Goal: Task Accomplishment & Management: Manage account settings

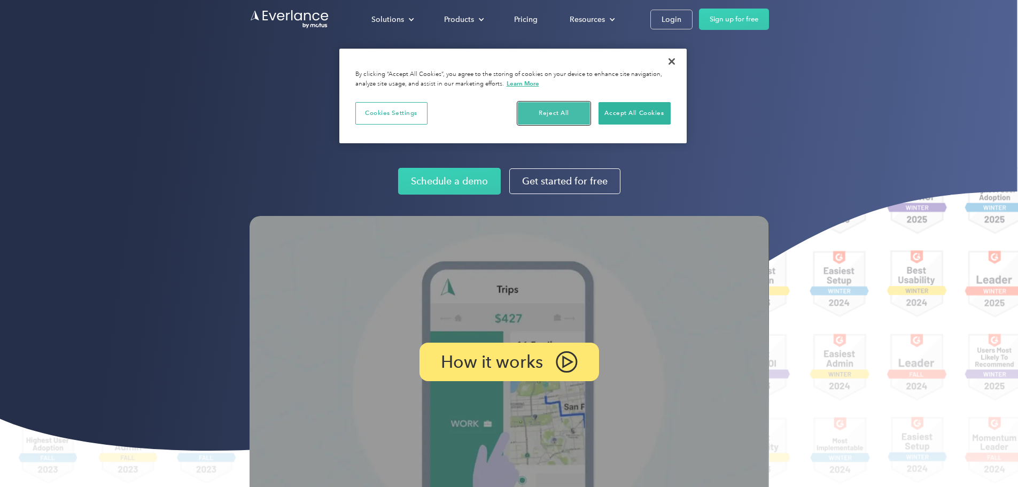
click at [503, 111] on button "Reject All" at bounding box center [554, 113] width 72 height 22
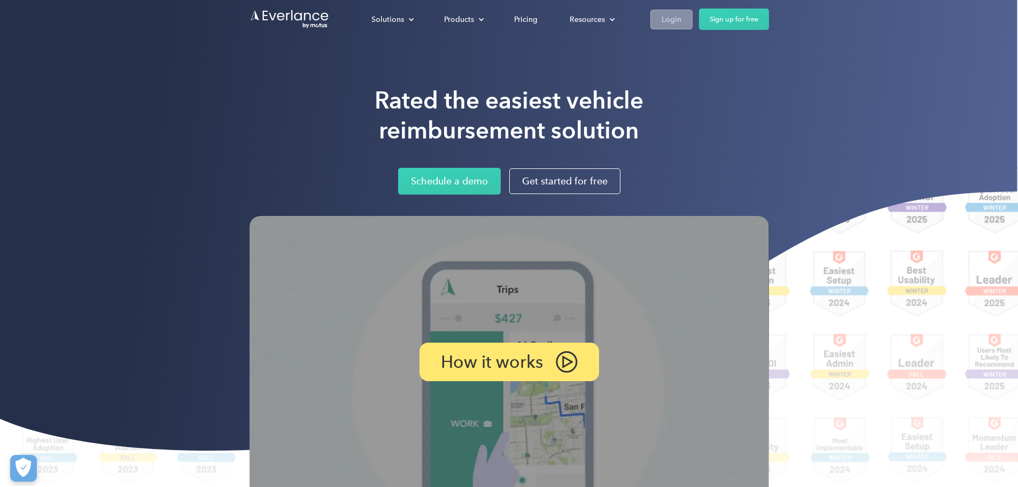
click at [503, 22] on link "Login" at bounding box center [671, 20] width 42 height 20
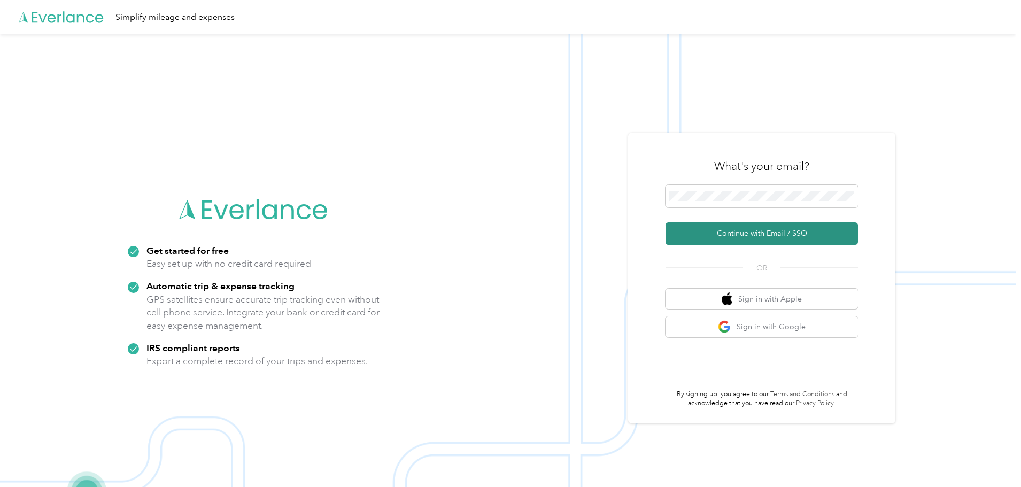
click at [771, 226] on button "Continue with Email / SSO" at bounding box center [761, 233] width 192 height 22
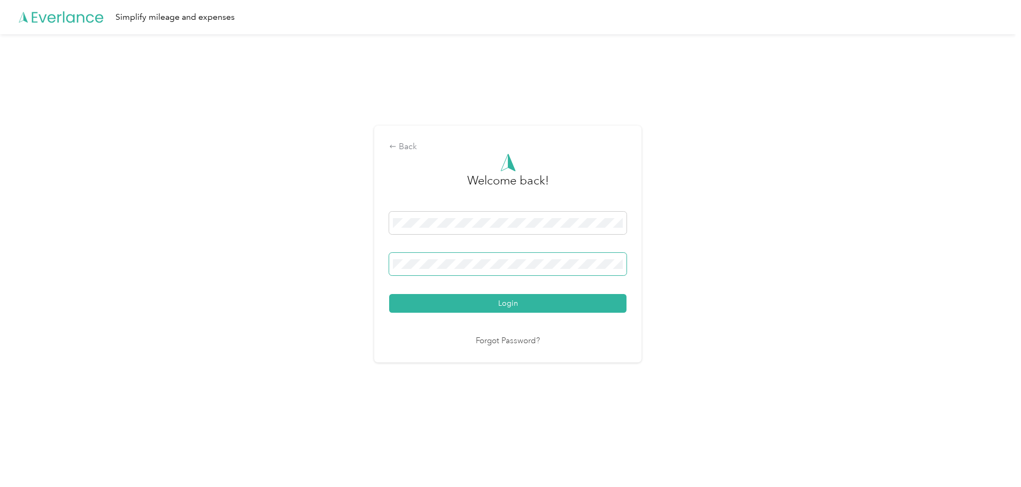
click at [450, 273] on span at bounding box center [507, 264] width 237 height 22
click at [407, 153] on div "Back" at bounding box center [507, 147] width 237 height 13
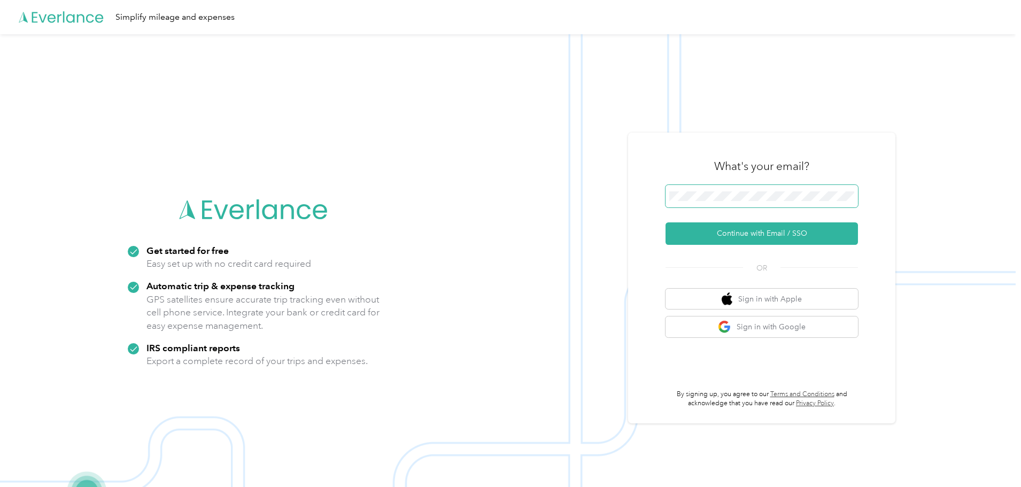
click at [568, 189] on div "Get started for free Easy set up with no credit card required Automatic trip & …" at bounding box center [507, 277] width 1015 height 487
click at [769, 229] on button "Continue with Email / SSO" at bounding box center [761, 233] width 192 height 22
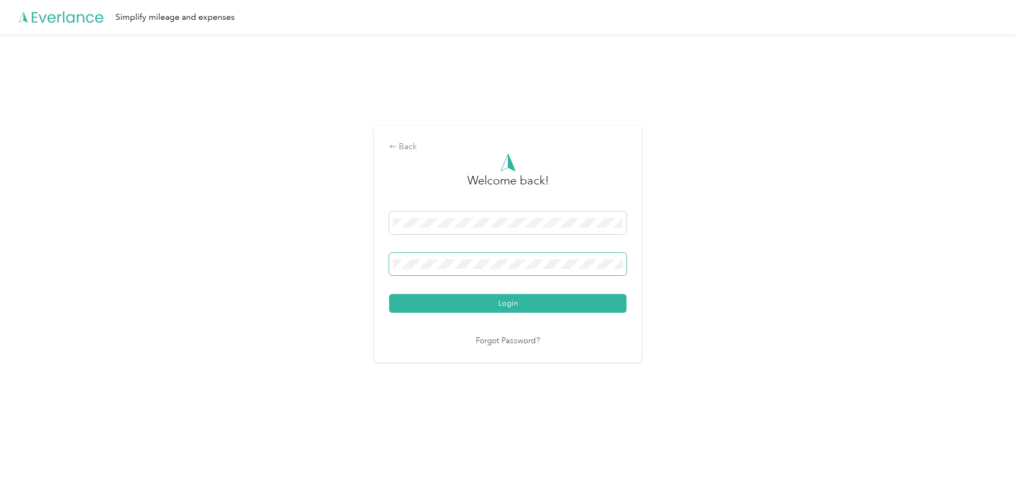
click at [497, 273] on span at bounding box center [507, 264] width 237 height 22
click at [500, 269] on span at bounding box center [507, 264] width 237 height 22
click at [479, 270] on span at bounding box center [507, 264] width 237 height 22
click at [389, 294] on button "Login" at bounding box center [507, 303] width 237 height 19
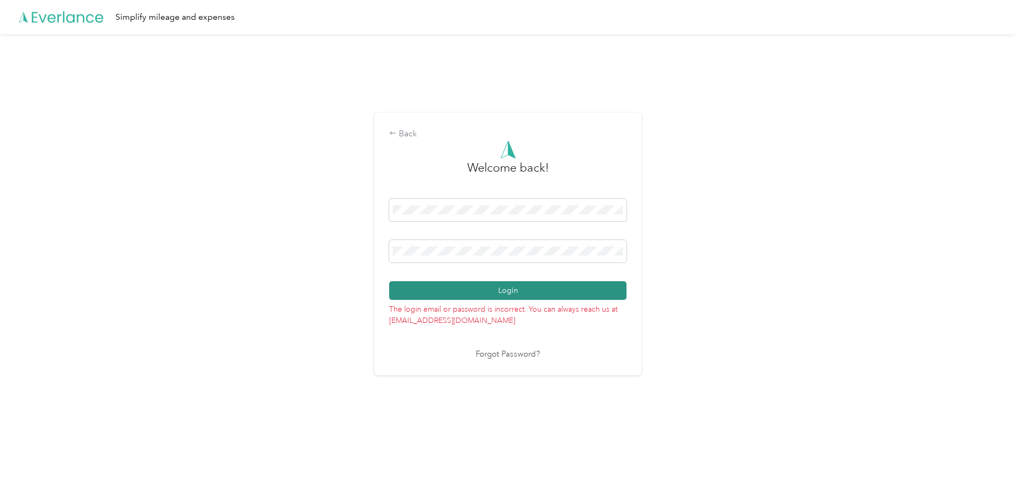
click at [475, 295] on button "Login" at bounding box center [507, 290] width 237 height 19
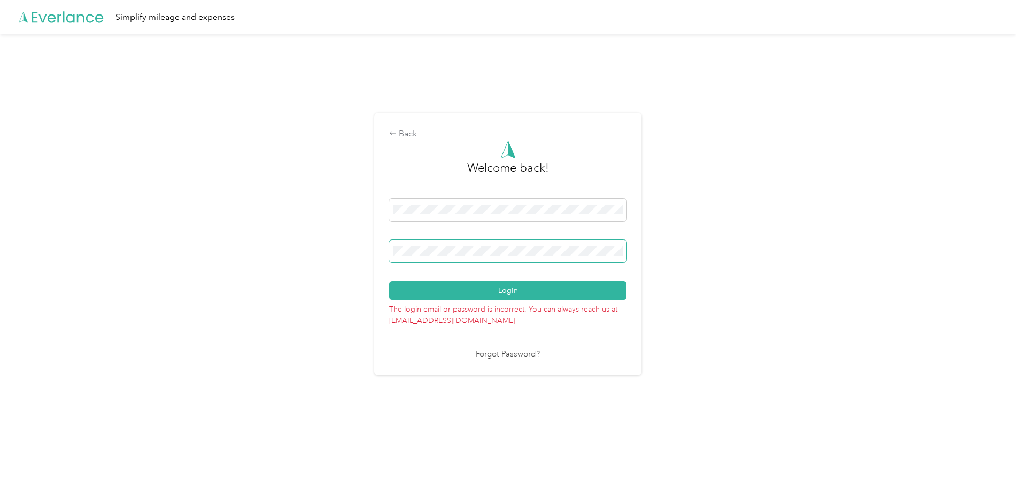
click at [389, 281] on button "Login" at bounding box center [507, 290] width 237 height 19
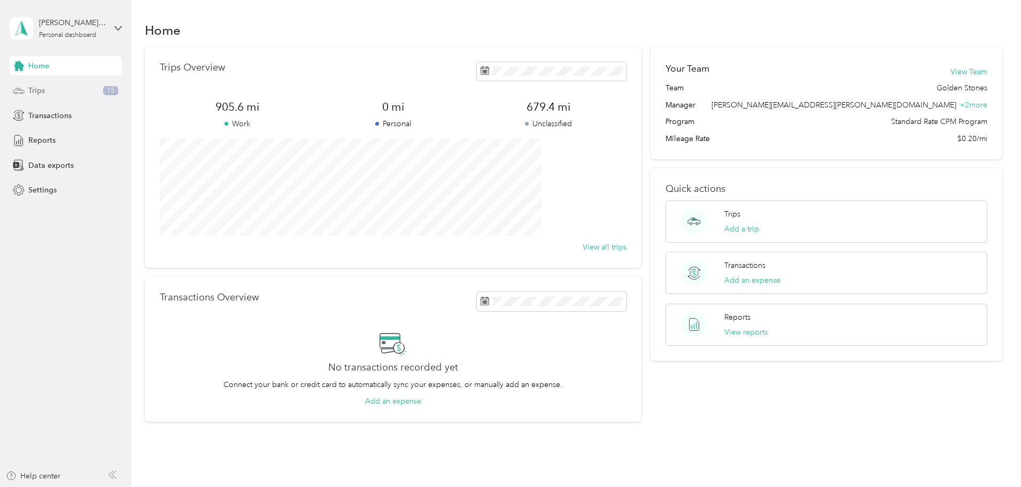
click at [15, 89] on icon at bounding box center [19, 91] width 12 height 12
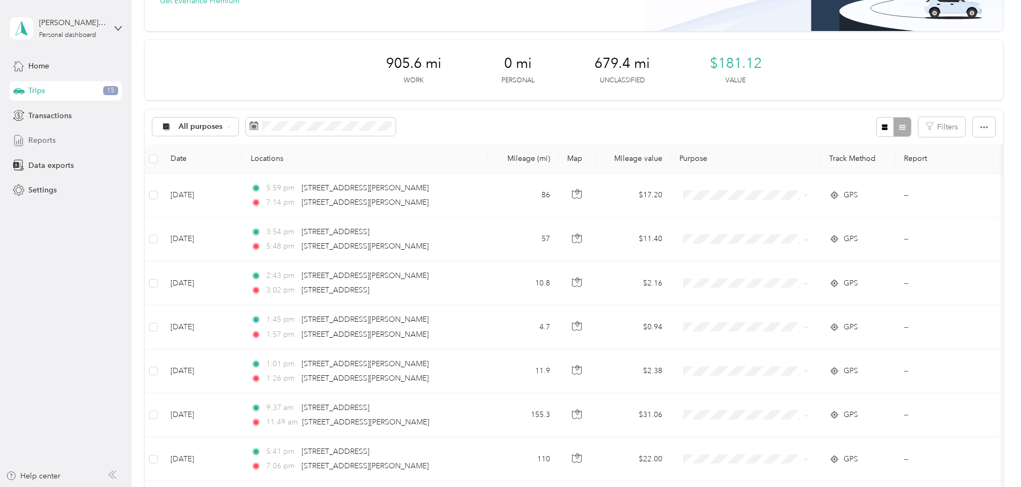
scroll to position [214, 0]
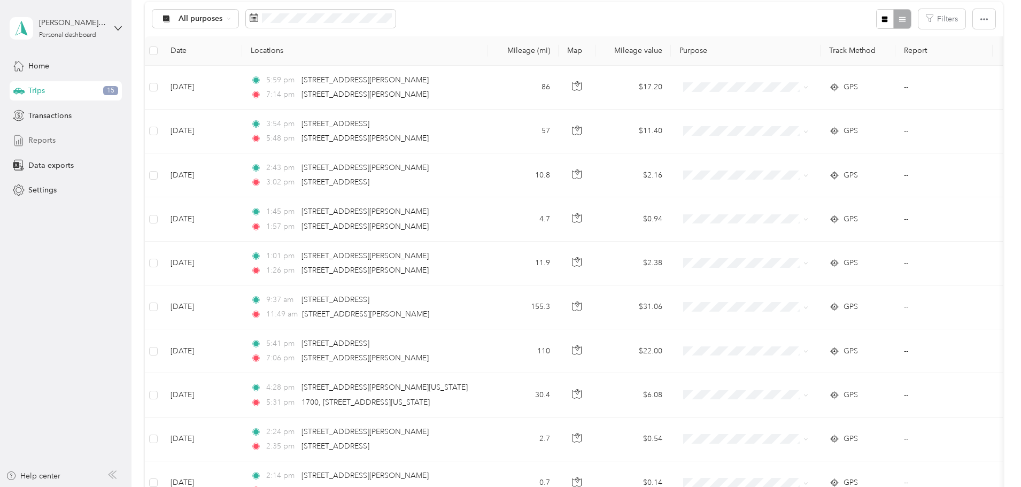
click at [12, 139] on div "Reports" at bounding box center [66, 140] width 112 height 19
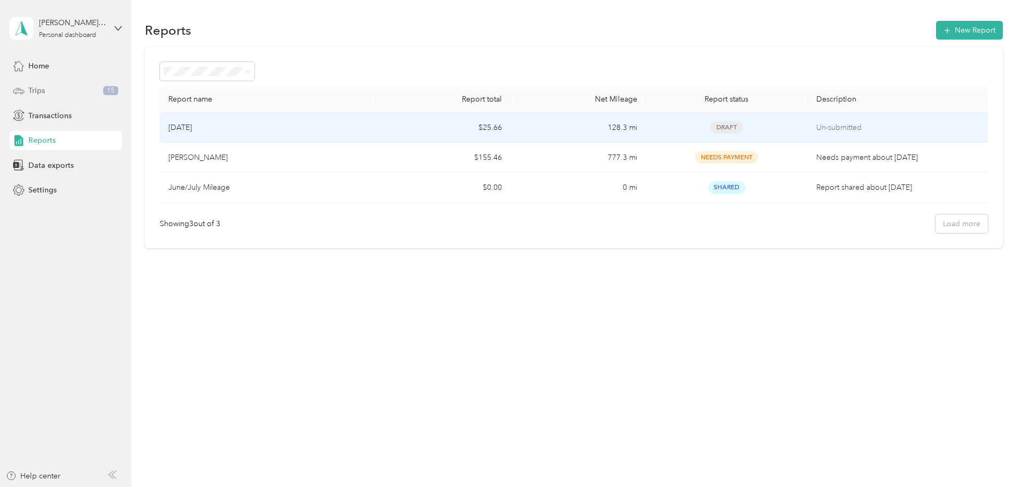
click at [710, 129] on span "Draft" at bounding box center [726, 127] width 32 height 12
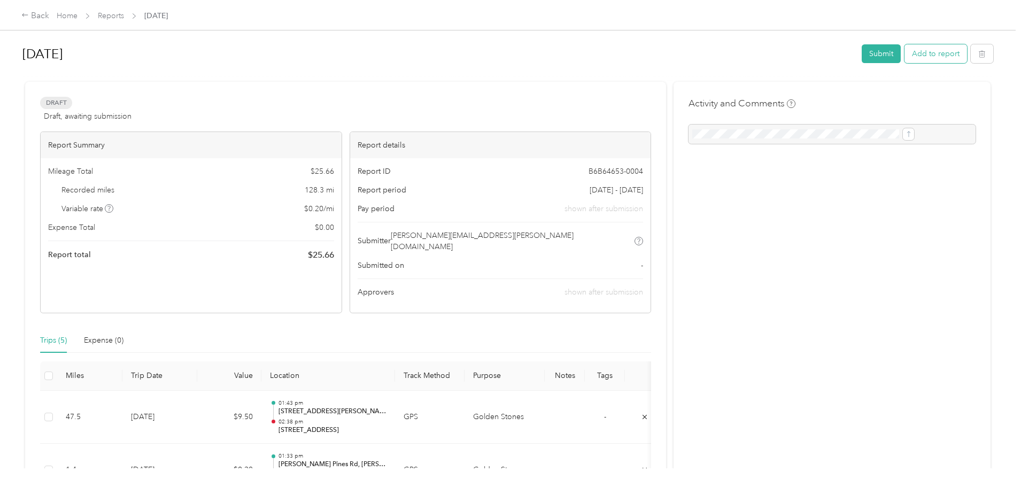
click at [904, 56] on button "Add to report" at bounding box center [935, 53] width 63 height 19
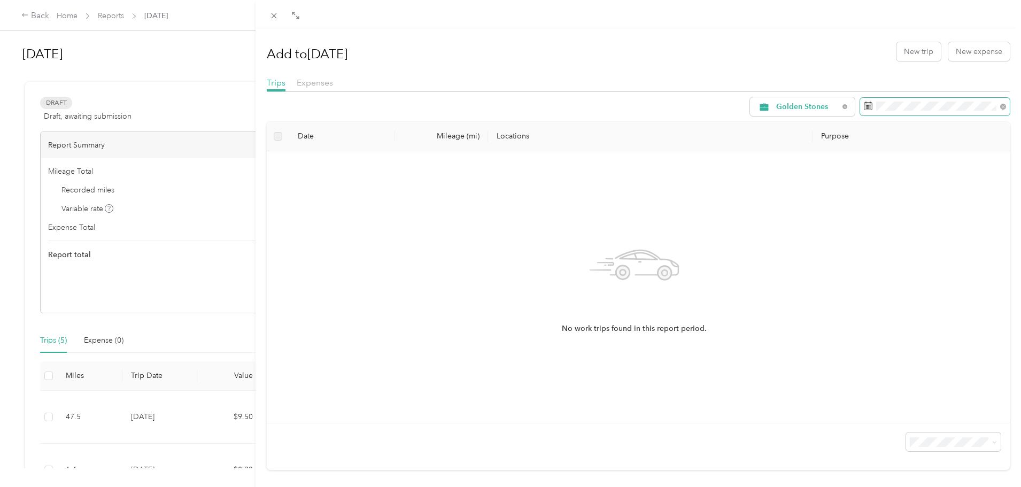
click at [864, 105] on icon at bounding box center [868, 105] width 8 height 7
click at [958, 114] on span at bounding box center [935, 107] width 150 height 18
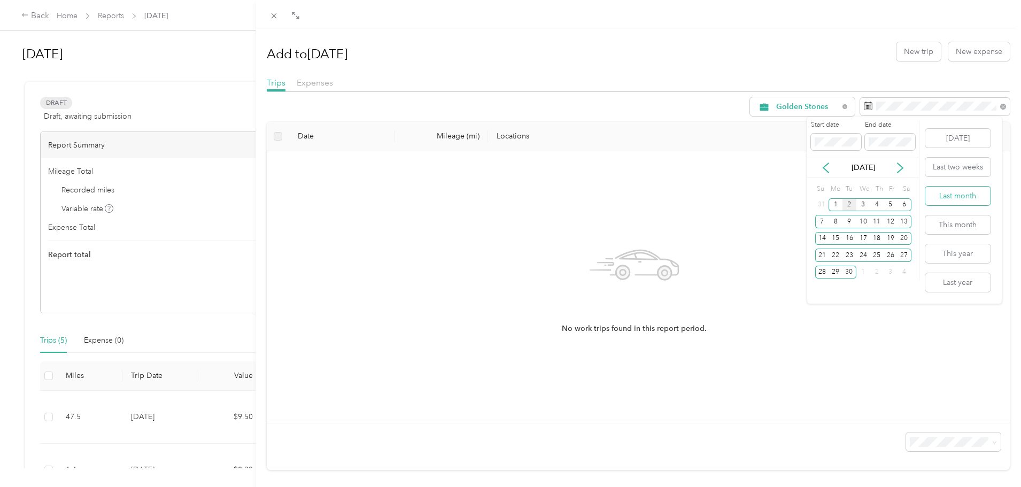
click at [932, 191] on button "Last month" at bounding box center [957, 195] width 65 height 19
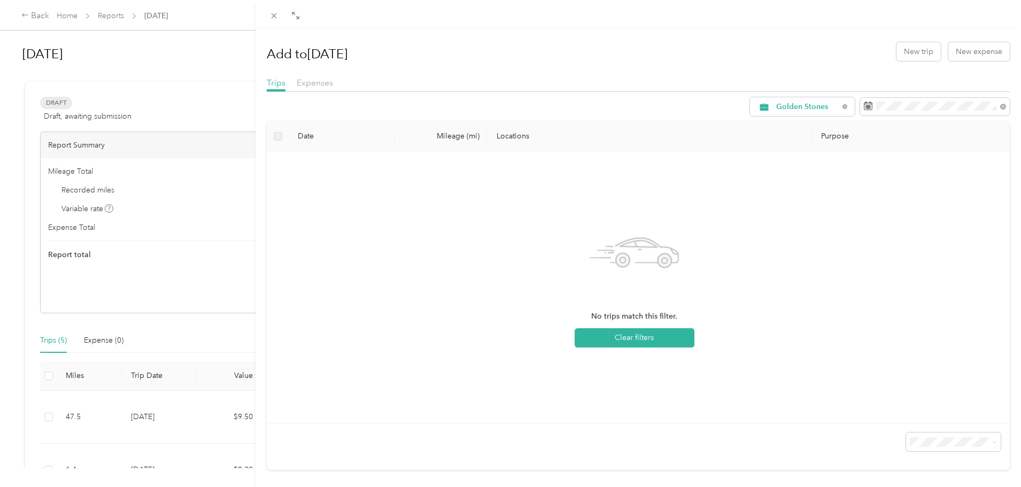
click at [905, 363] on div "No trips match this filter. Clear filters" at bounding box center [634, 287] width 718 height 254
click at [839, 105] on div "Golden Stones" at bounding box center [802, 106] width 105 height 19
drag, startPoint x: 811, startPoint y: 142, endPoint x: 805, endPoint y: 111, distance: 30.9
click at [842, 105] on icon at bounding box center [844, 106] width 4 height 4
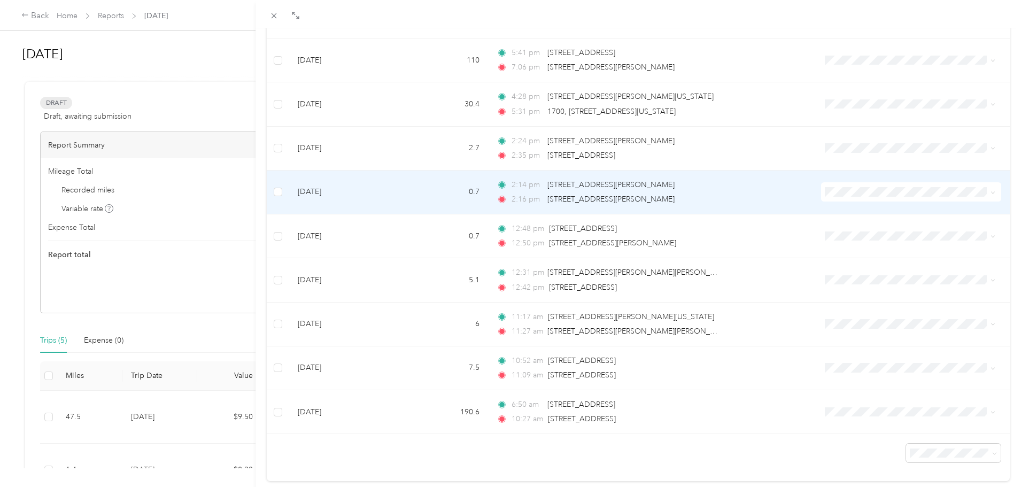
scroll to position [406, 0]
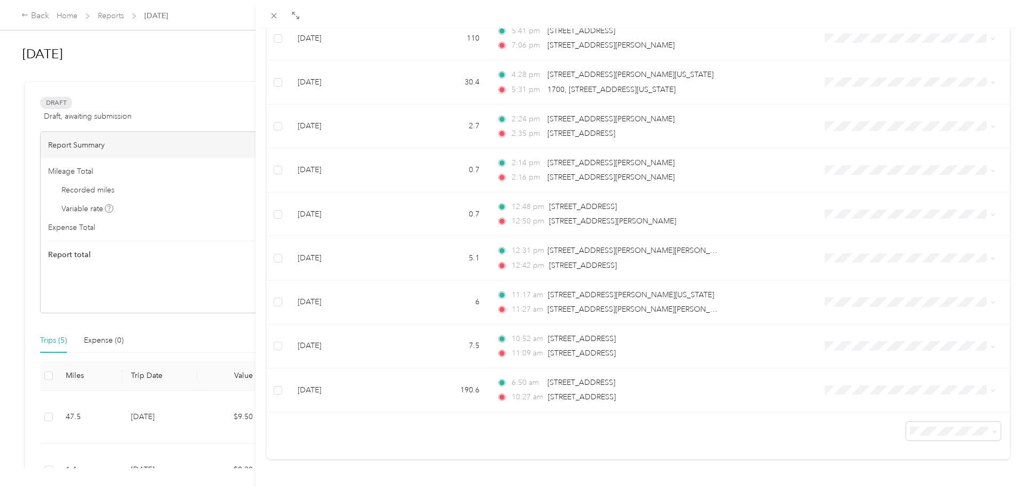
click at [923, 384] on span "50 per load" at bounding box center [925, 383] width 40 height 9
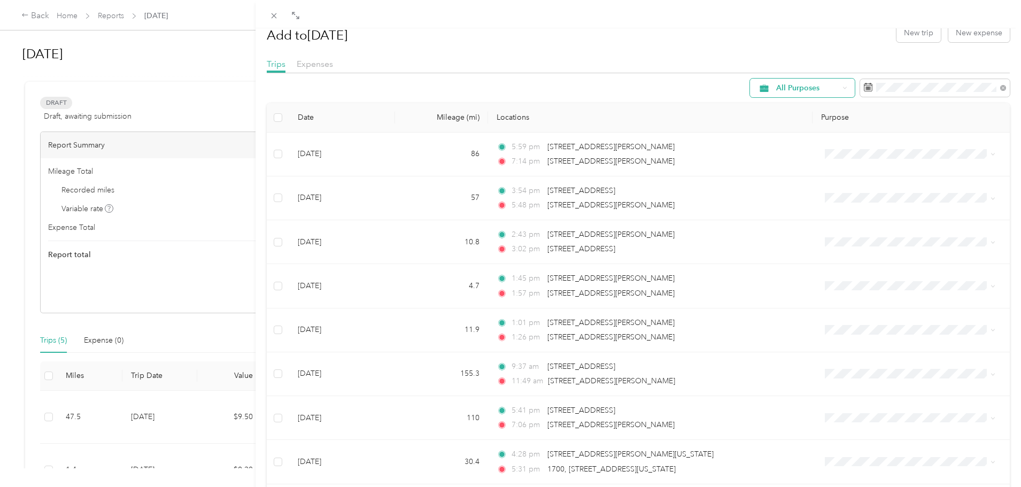
scroll to position [406, 0]
